Goal: Task Accomplishment & Management: Manage account settings

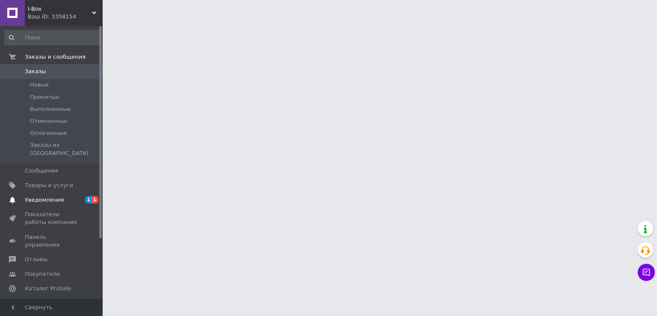
click at [73, 196] on span "Уведомления" at bounding box center [52, 200] width 54 height 8
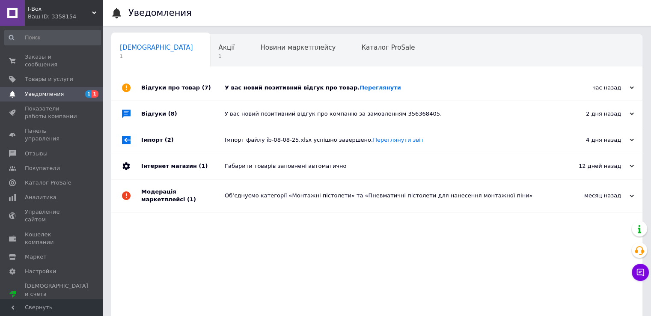
click at [226, 85] on div "У вас новий позитивний відгук про товар. Переглянути" at bounding box center [386, 88] width 323 height 8
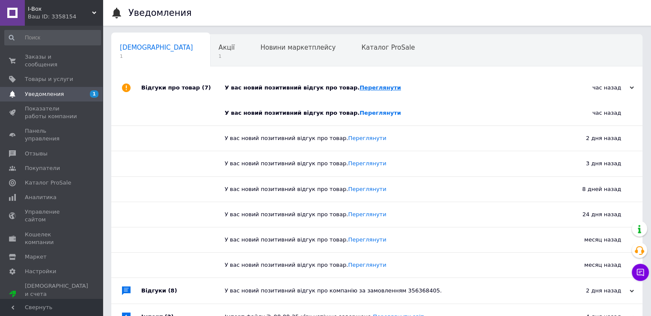
click at [359, 89] on link "Переглянути" at bounding box center [379, 87] width 41 height 6
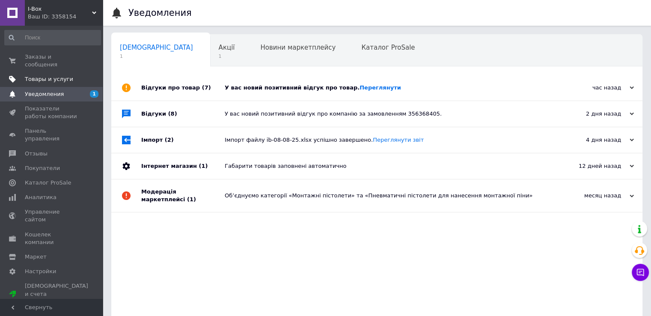
click at [52, 75] on span "Товары и услуги" at bounding box center [49, 79] width 48 height 8
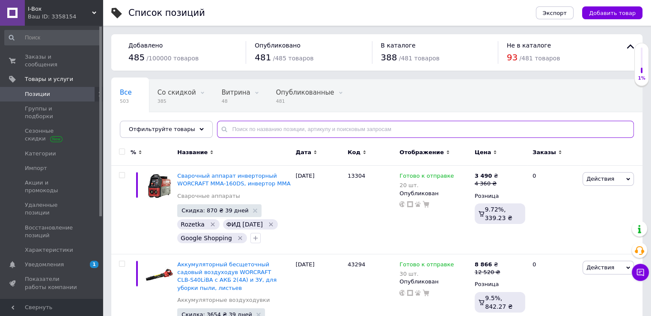
click at [240, 132] on input "text" at bounding box center [425, 129] width 417 height 17
paste input "11059"
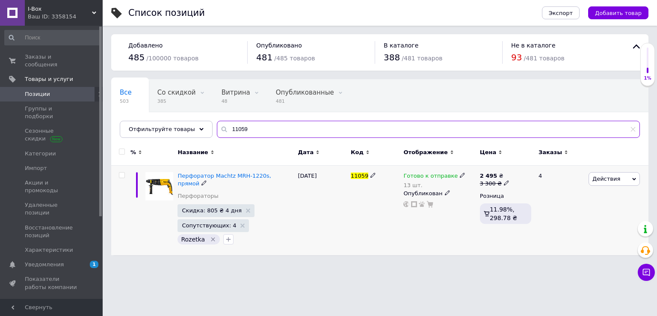
type input "11059"
click at [460, 172] on span at bounding box center [462, 175] width 5 height 6
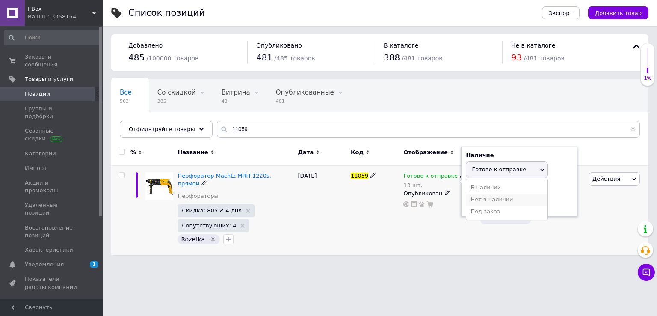
click at [476, 201] on li "Нет в наличии" at bounding box center [506, 199] width 81 height 12
click at [476, 201] on input "13" at bounding box center [498, 202] width 65 height 17
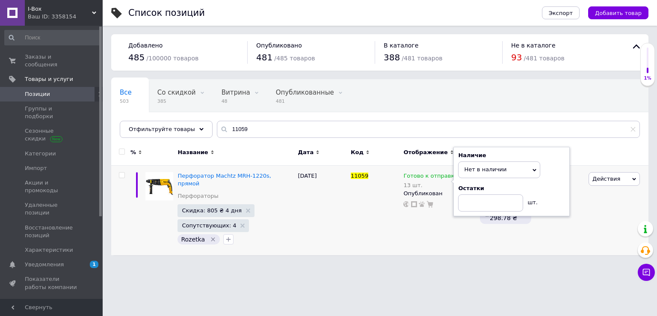
click at [352, 264] on html "I-Box Ваш ID: 3358154 Сайт I-Box Кабинет покупателя Проверить состояние системы…" at bounding box center [328, 132] width 657 height 264
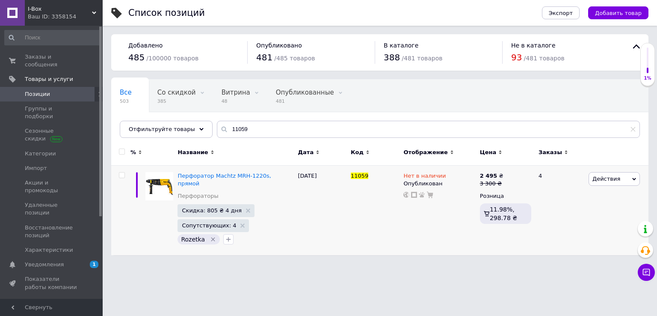
click at [74, 18] on div "Ваш ID: 3358154" at bounding box center [65, 17] width 75 height 8
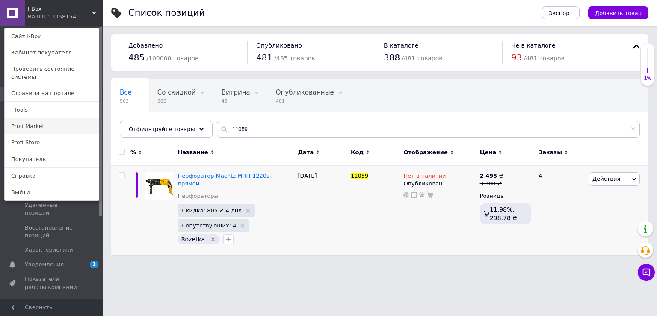
click at [45, 118] on link "Profi Market" at bounding box center [52, 126] width 94 height 16
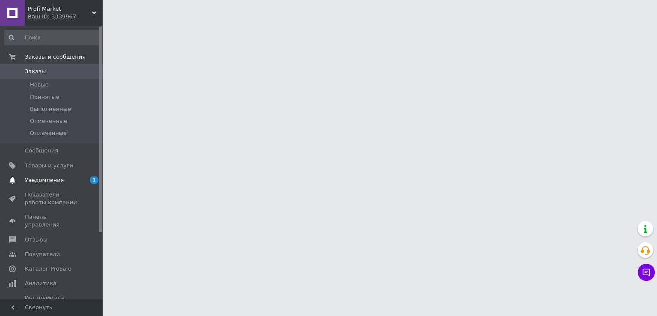
click at [57, 180] on span "Уведомления" at bounding box center [44, 180] width 39 height 8
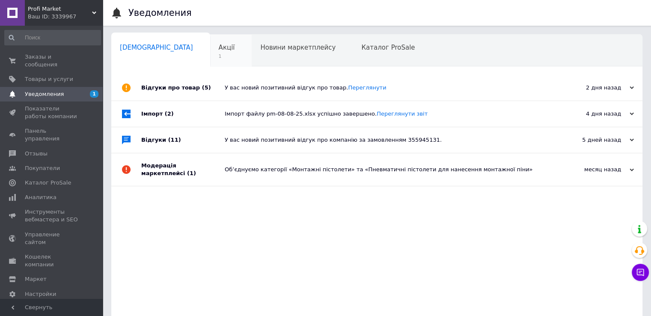
click at [210, 62] on div "Акції 1" at bounding box center [231, 51] width 42 height 33
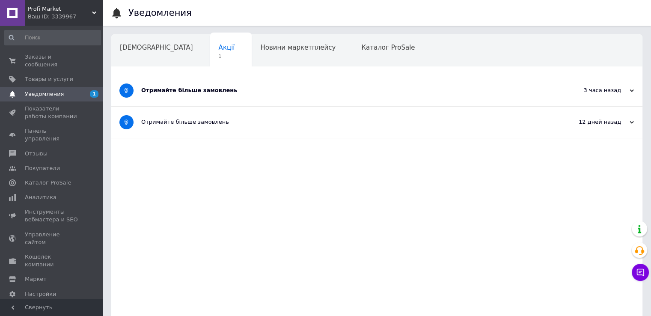
click at [154, 92] on div "Отримайте більше замовлень" at bounding box center [344, 90] width 407 height 8
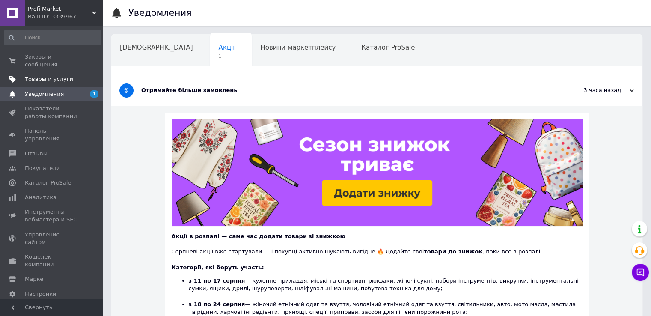
click at [31, 75] on span "Товары и услуги" at bounding box center [49, 79] width 48 height 8
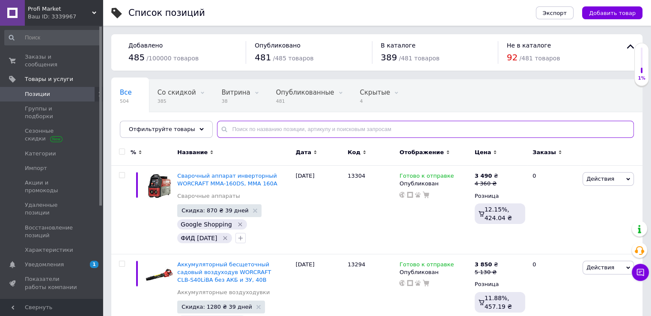
click at [255, 131] on input "text" at bounding box center [425, 129] width 417 height 17
paste input "11059"
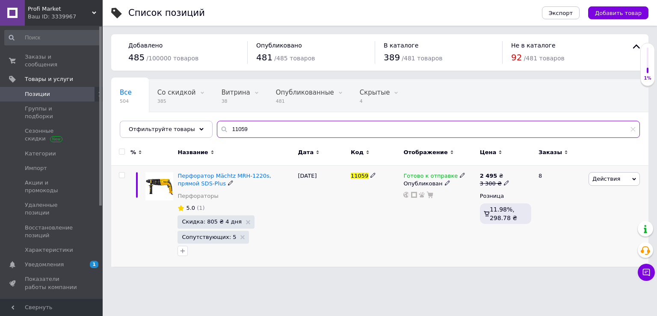
type input "11059"
click at [460, 175] on use at bounding box center [462, 175] width 5 height 5
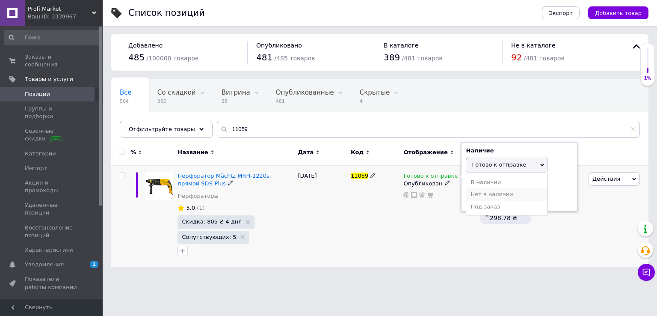
click at [480, 192] on li "Нет в наличии" at bounding box center [506, 194] width 81 height 12
click at [439, 211] on div "Готово к отправке Наличие Нет в наличии В наличии Под заказ Готово к отправке О…" at bounding box center [439, 216] width 76 height 101
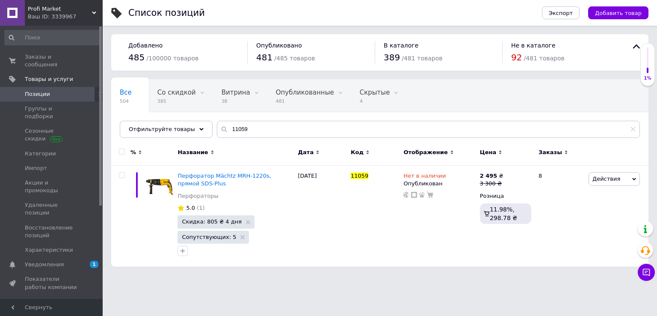
click at [58, 6] on span "Profi Market" at bounding box center [60, 9] width 64 height 8
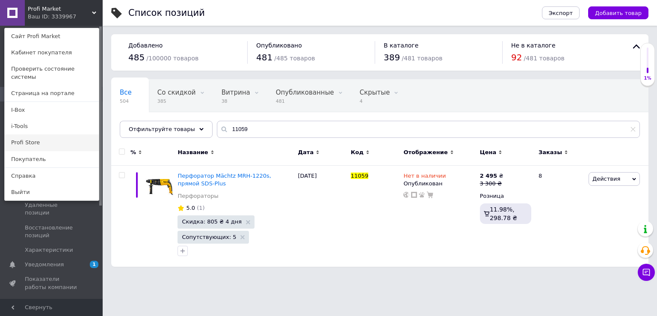
click at [65, 134] on link "Profi Store" at bounding box center [52, 142] width 94 height 16
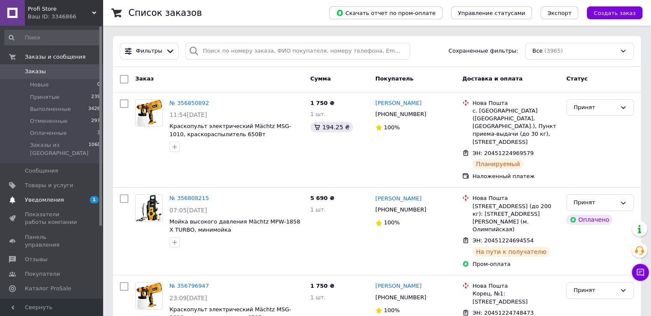
click at [79, 196] on span "1 0" at bounding box center [91, 200] width 24 height 8
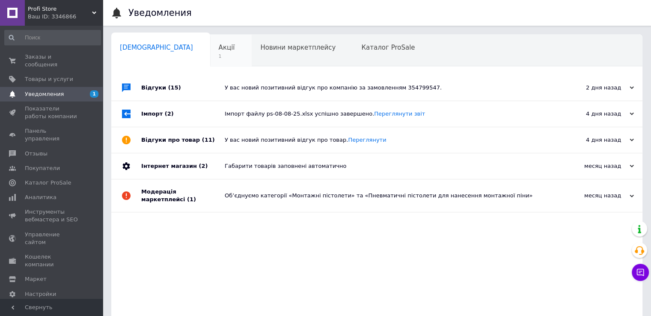
click at [210, 64] on div "Акції 1" at bounding box center [231, 51] width 42 height 33
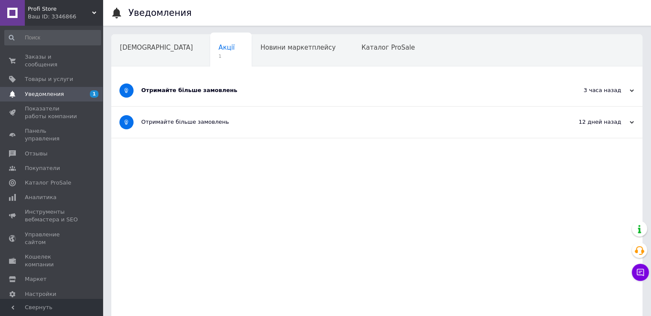
click at [210, 92] on div "Отримайте більше замовлень" at bounding box center [344, 90] width 407 height 8
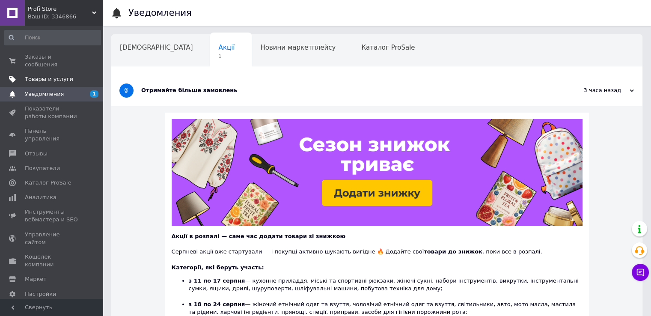
click at [56, 75] on span "Товары и услуги" at bounding box center [49, 79] width 48 height 8
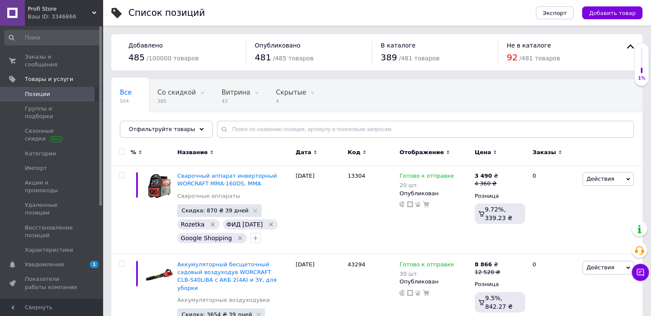
click at [228, 119] on div "Все 504 Со скидкой 385 Удалить Редактировать Витрина 43 Удалить Редактировать С…" at bounding box center [376, 112] width 531 height 71
click at [229, 127] on input "text" at bounding box center [425, 129] width 417 height 17
paste input "11059"
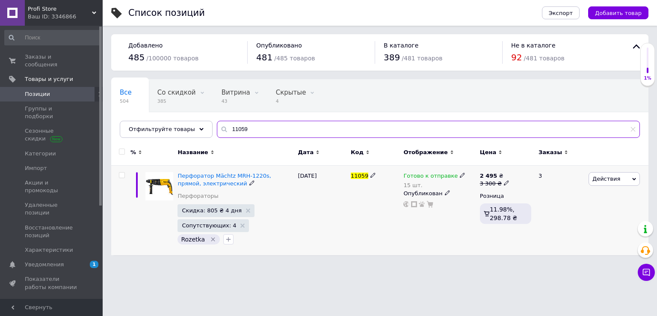
type input "11059"
click at [460, 173] on use at bounding box center [462, 175] width 5 height 5
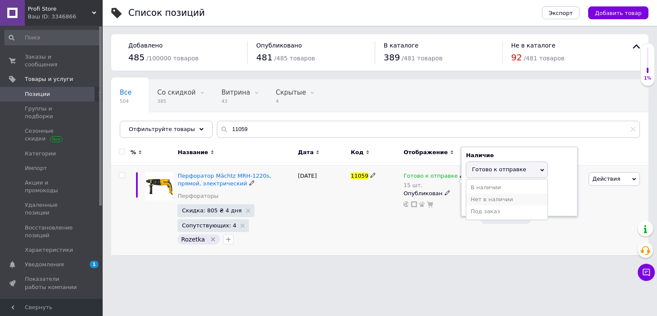
click at [473, 199] on li "Нет в наличии" at bounding box center [506, 199] width 81 height 12
click at [473, 199] on input "15" at bounding box center [498, 202] width 65 height 17
click at [396, 243] on div "11059" at bounding box center [375, 210] width 53 height 89
